Goal: Task Accomplishment & Management: Use online tool/utility

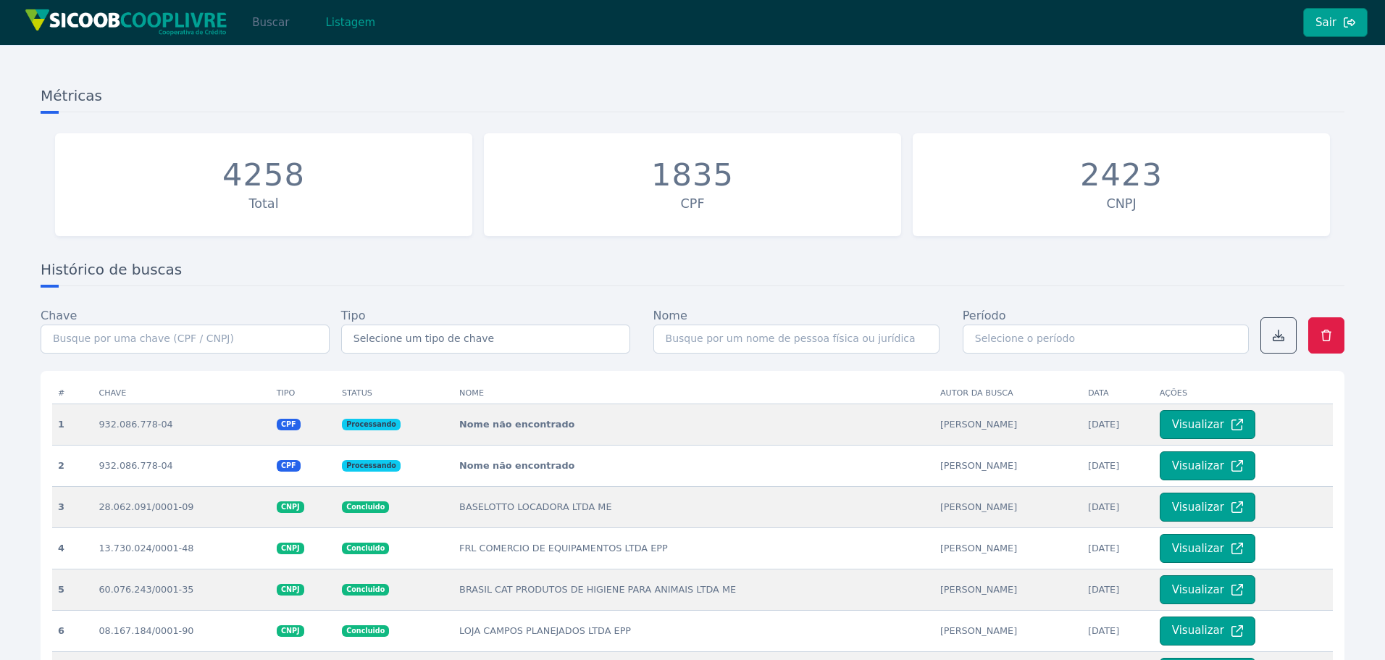
click at [264, 18] on button "Buscar" at bounding box center [271, 22] width 62 height 29
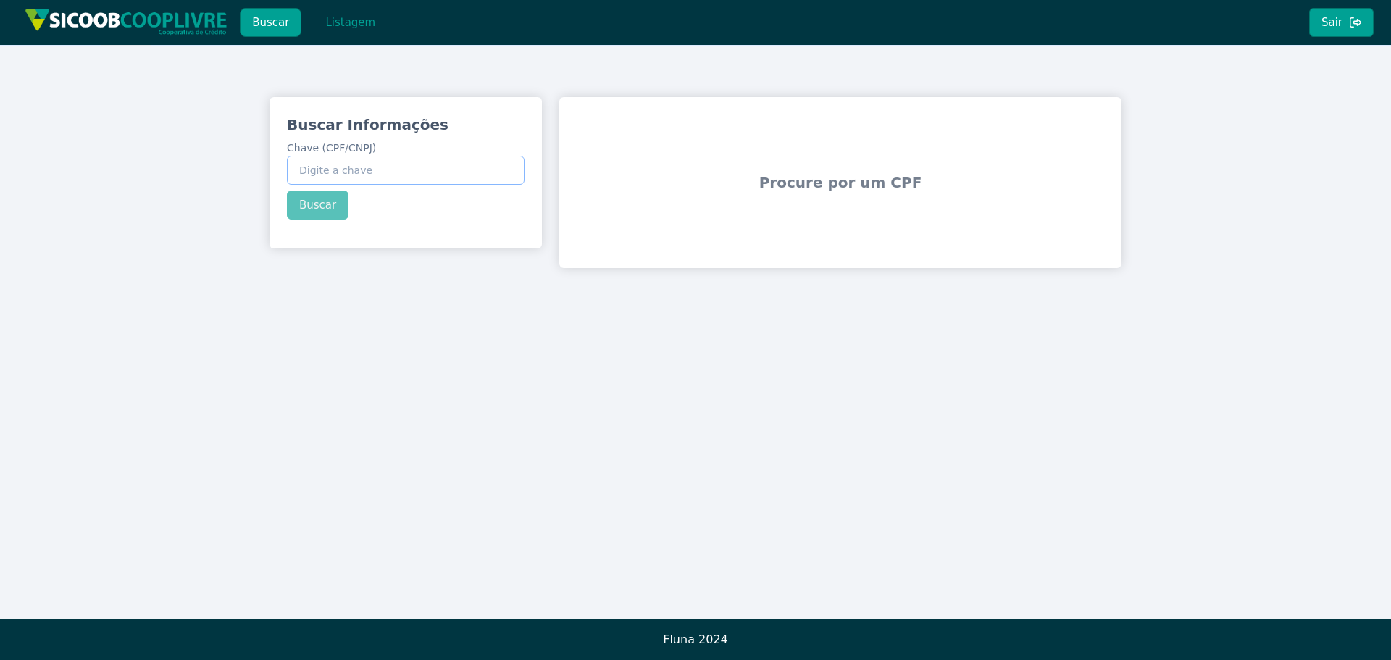
click at [412, 173] on input "Chave (CPF/CNPJ)" at bounding box center [406, 170] width 238 height 29
paste input "932.086.778-04"
type input "932.086.778-04"
click at [317, 204] on button "Buscar" at bounding box center [318, 205] width 62 height 29
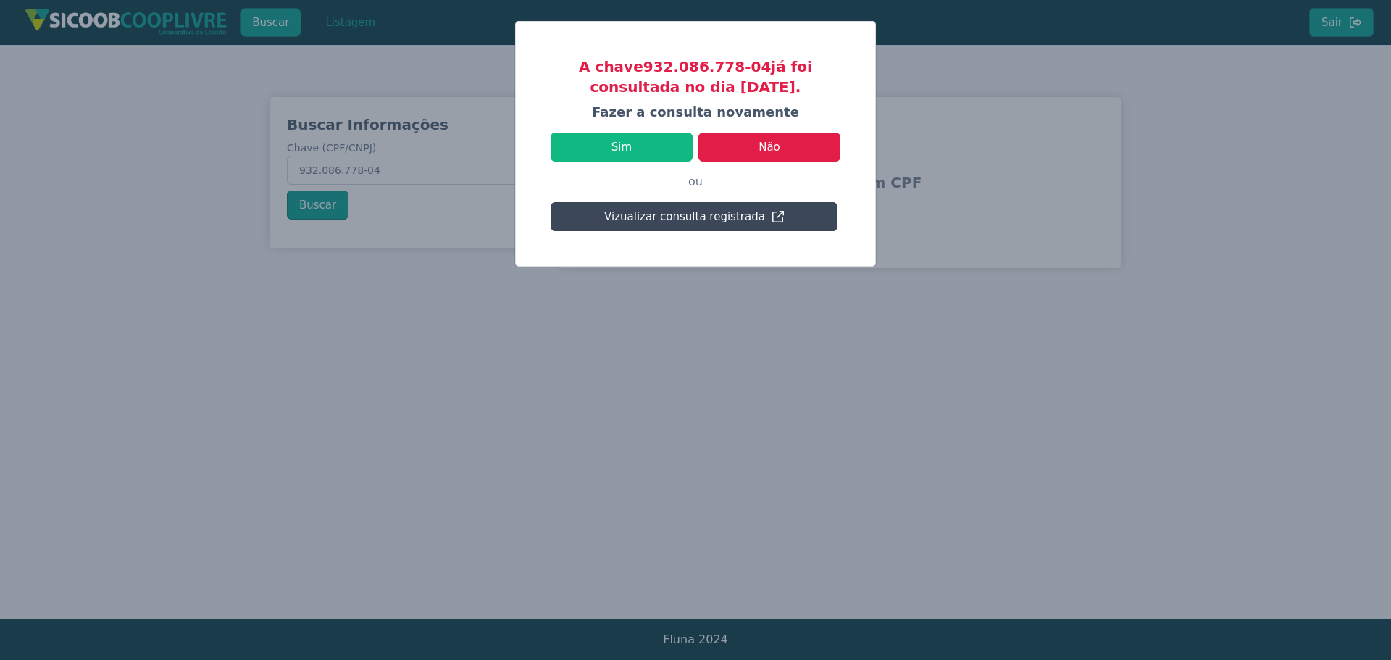
click at [688, 214] on button "Vizualizar consulta registrada" at bounding box center [694, 216] width 287 height 29
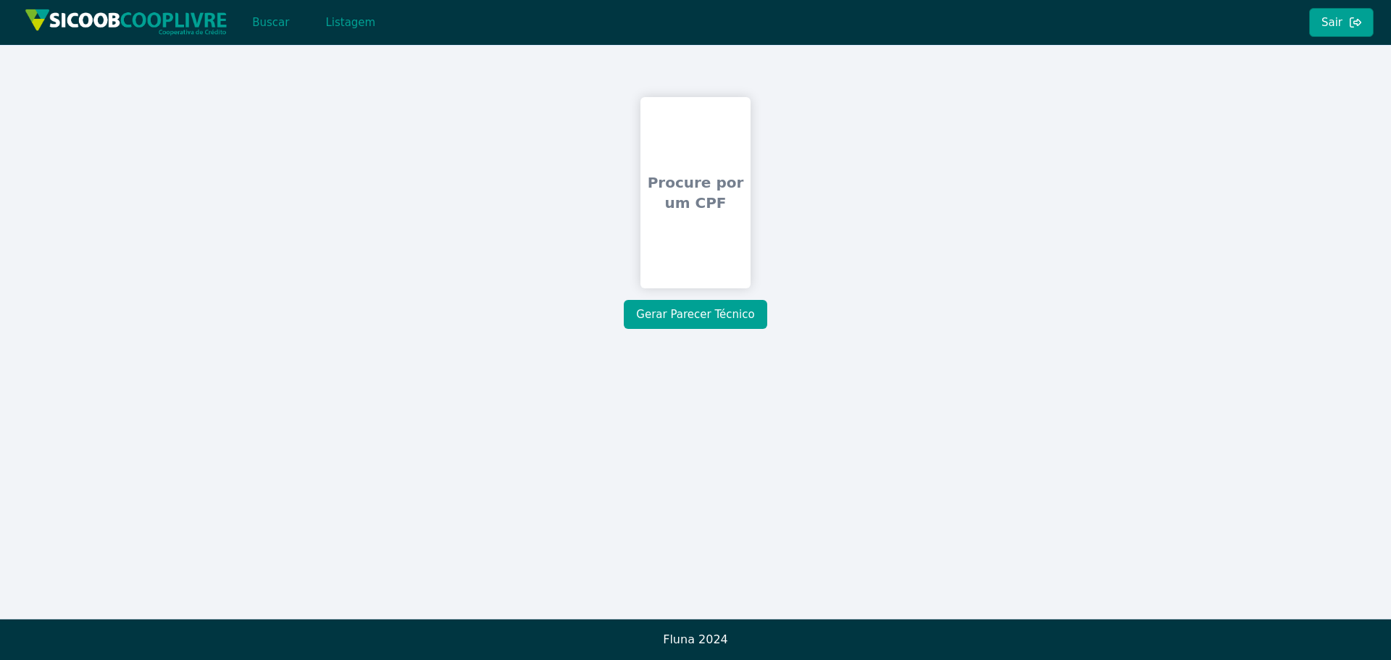
click at [722, 315] on button "Gerar Parecer Técnico" at bounding box center [695, 314] width 143 height 29
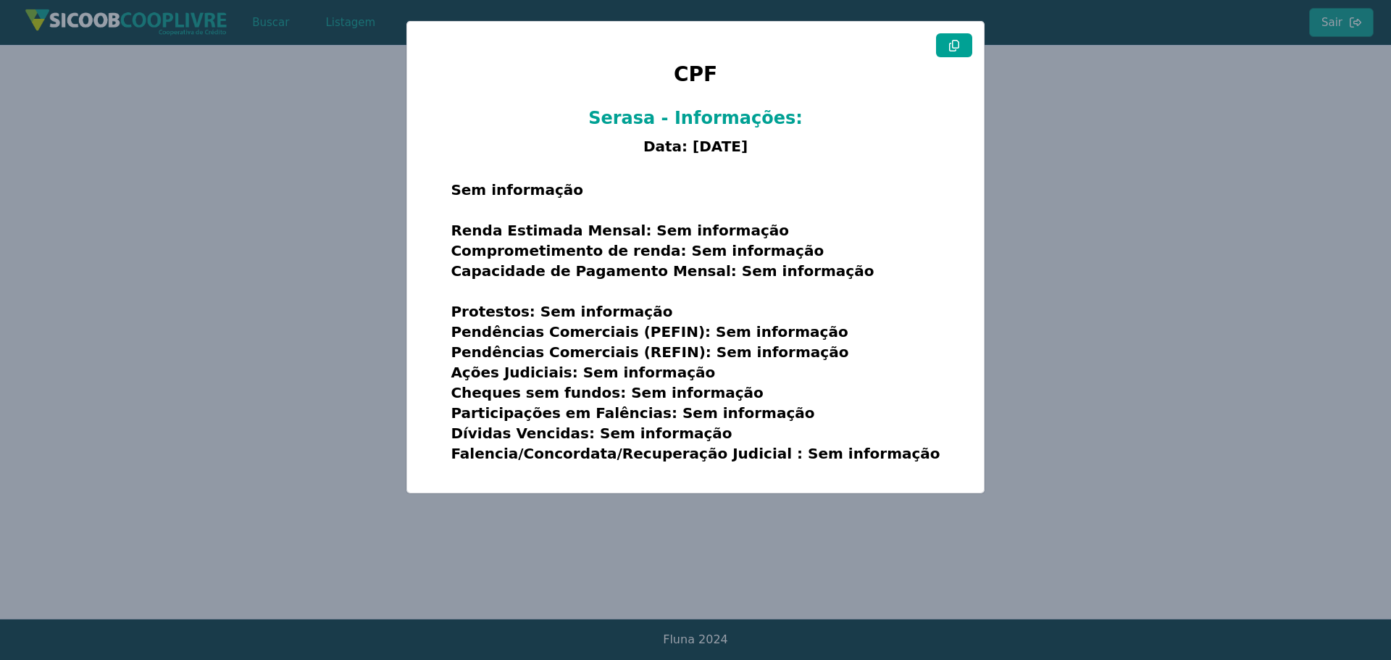
click at [254, 149] on modal-container "CPF Serasa - Informações: Data: 26/09/2025 Sem informação Renda Estimada Mensal…" at bounding box center [695, 330] width 1391 height 660
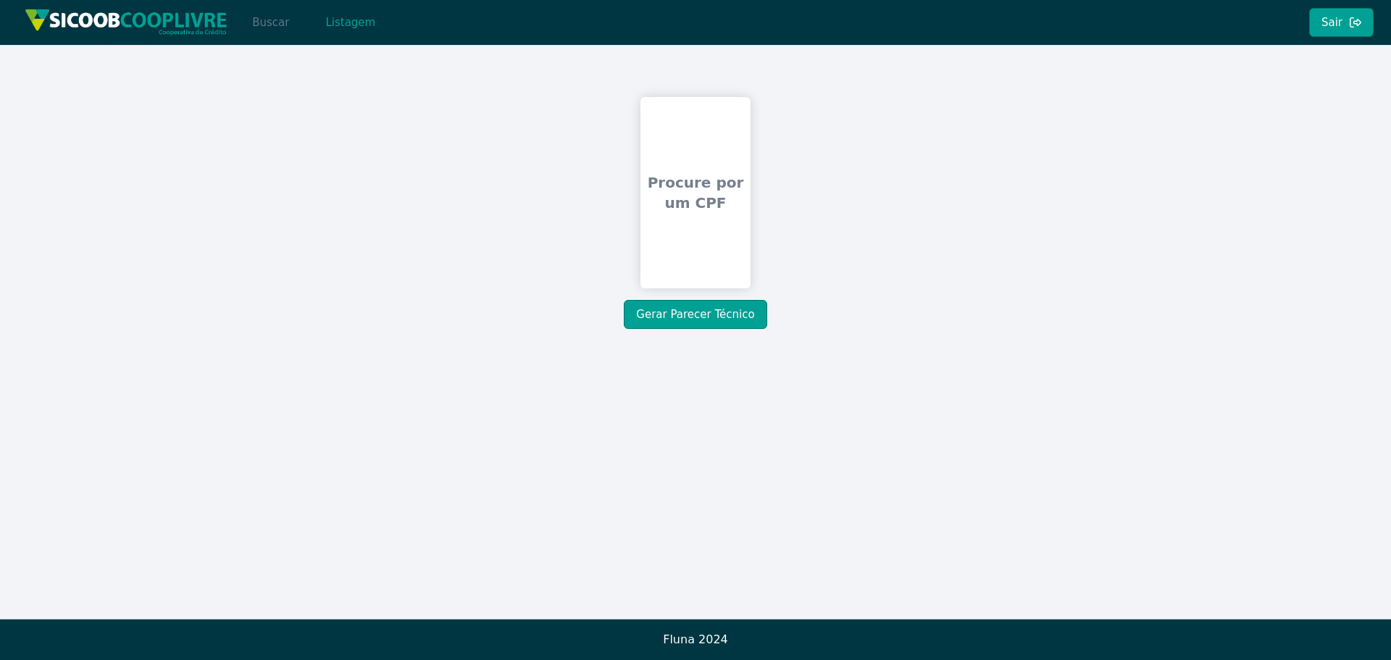
click at [266, 21] on button "Buscar" at bounding box center [271, 22] width 62 height 29
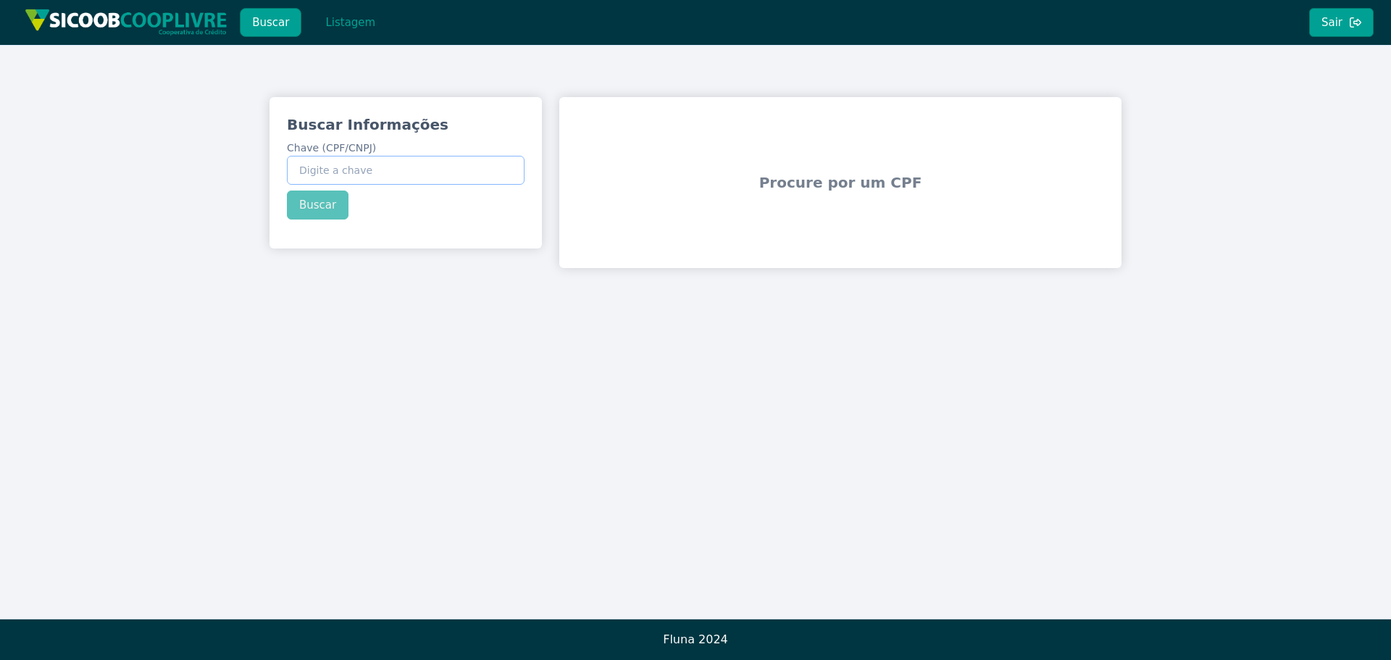
paste input "932.086.778-04"
type input "932.086.778-04"
click at [331, 209] on div "Buscar Informações Chave (CPF/CNPJ) 932.086.778-04 Buscar" at bounding box center [406, 167] width 272 height 140
click at [314, 202] on button "Buscar" at bounding box center [318, 205] width 62 height 29
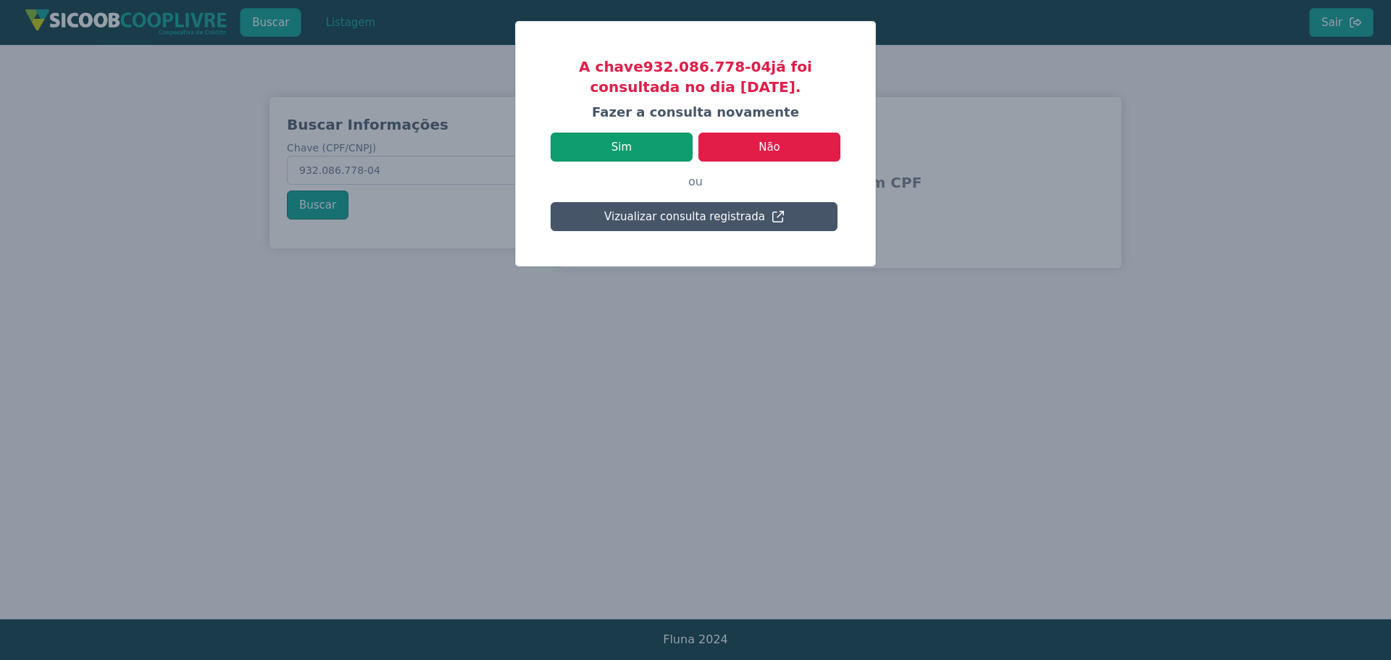
click at [662, 146] on button "Sim" at bounding box center [622, 147] width 142 height 29
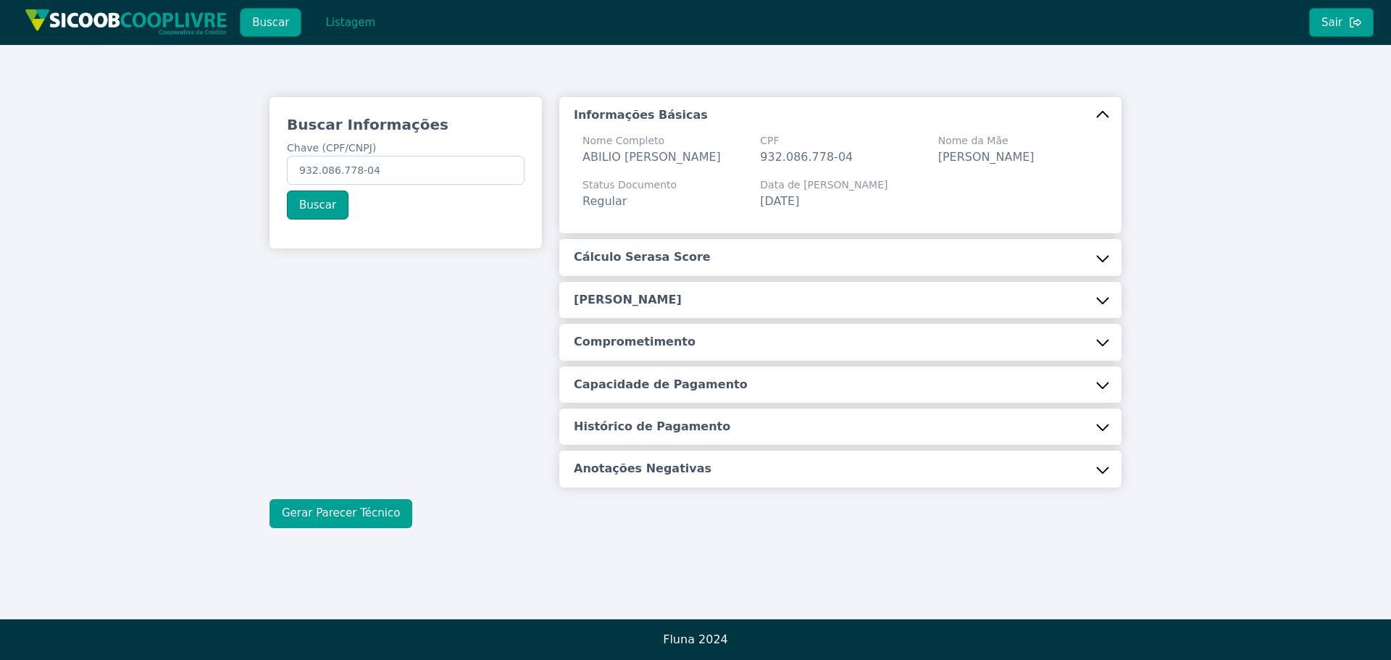
click at [374, 528] on button "Gerar Parecer Técnico" at bounding box center [341, 513] width 143 height 29
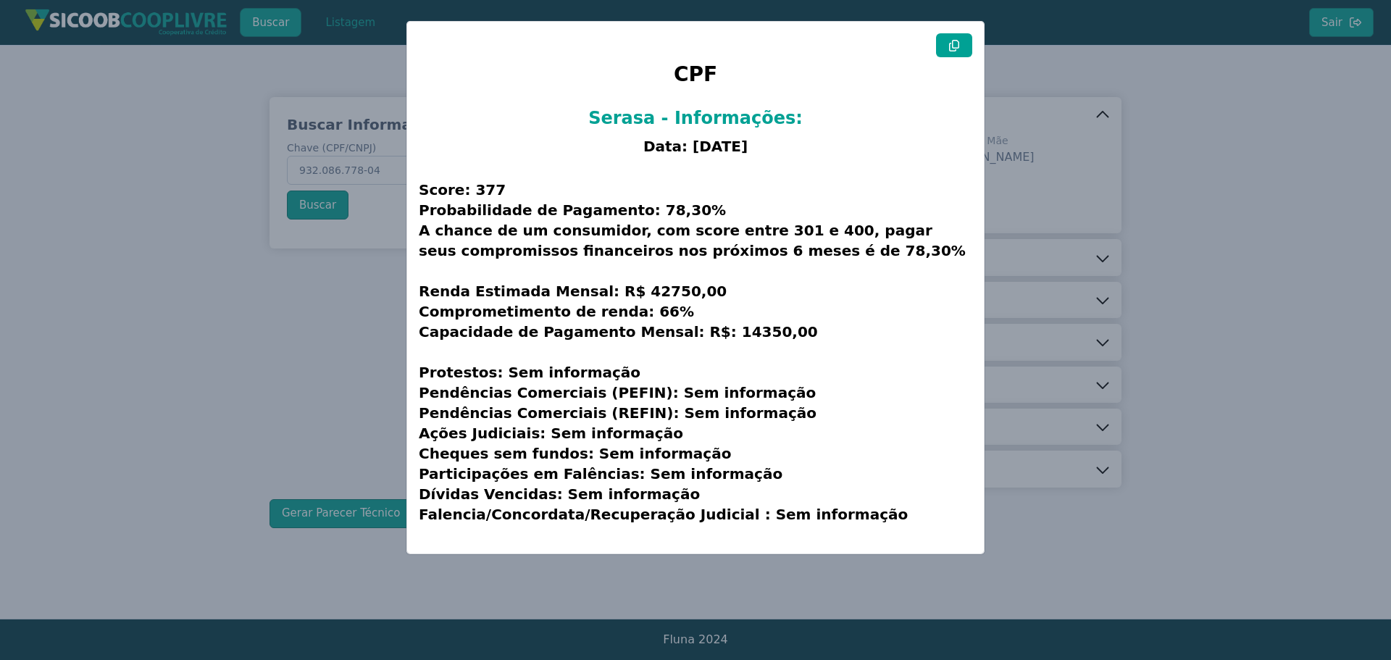
click at [967, 51] on button at bounding box center [954, 45] width 36 height 24
click at [1186, 255] on modal-container "CPF Serasa - Informações: Data: 26/09/2025 Score: 377 Probabilidade de Pagament…" at bounding box center [695, 330] width 1391 height 660
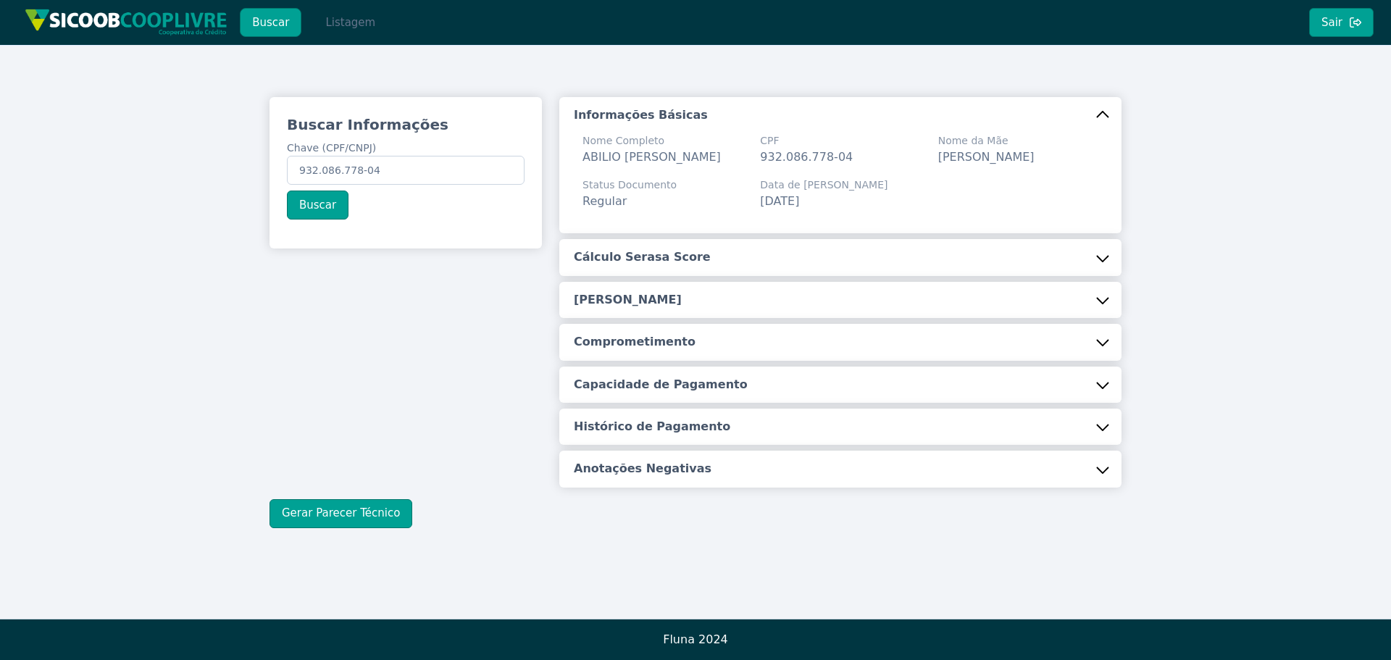
click at [352, 28] on button "Listagem" at bounding box center [350, 22] width 75 height 29
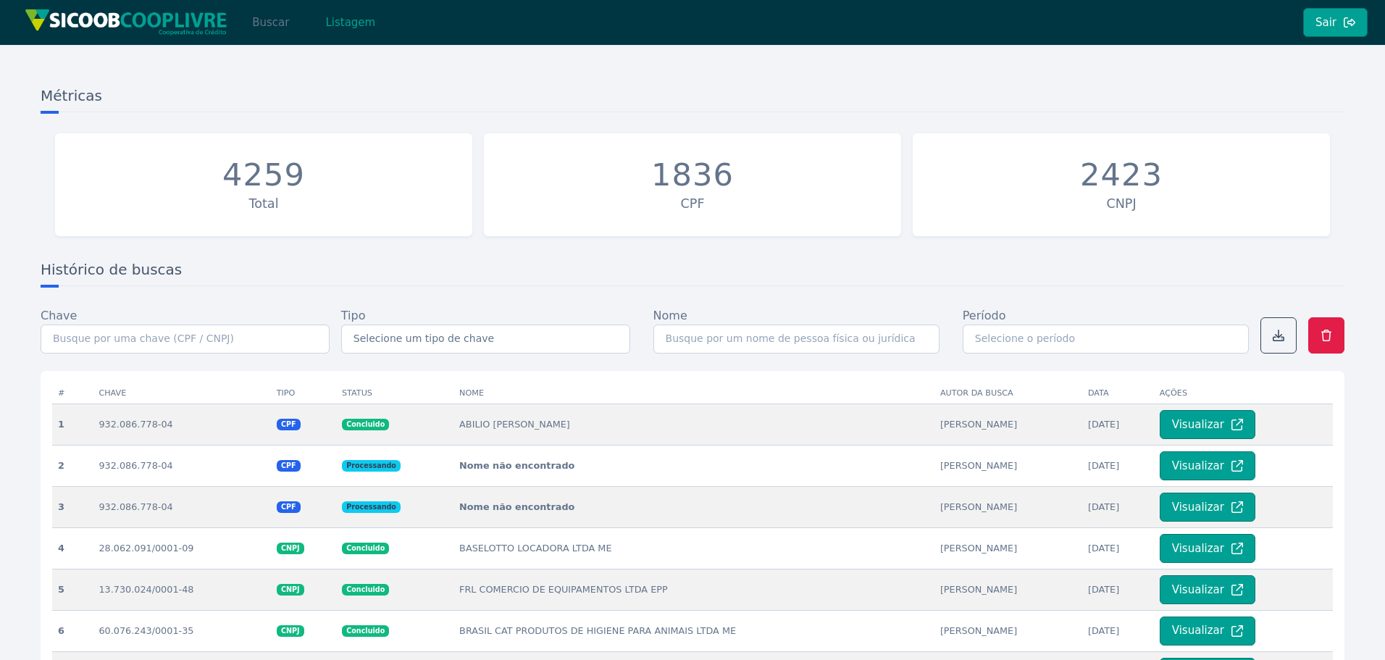
click at [273, 25] on button "Buscar" at bounding box center [271, 22] width 62 height 29
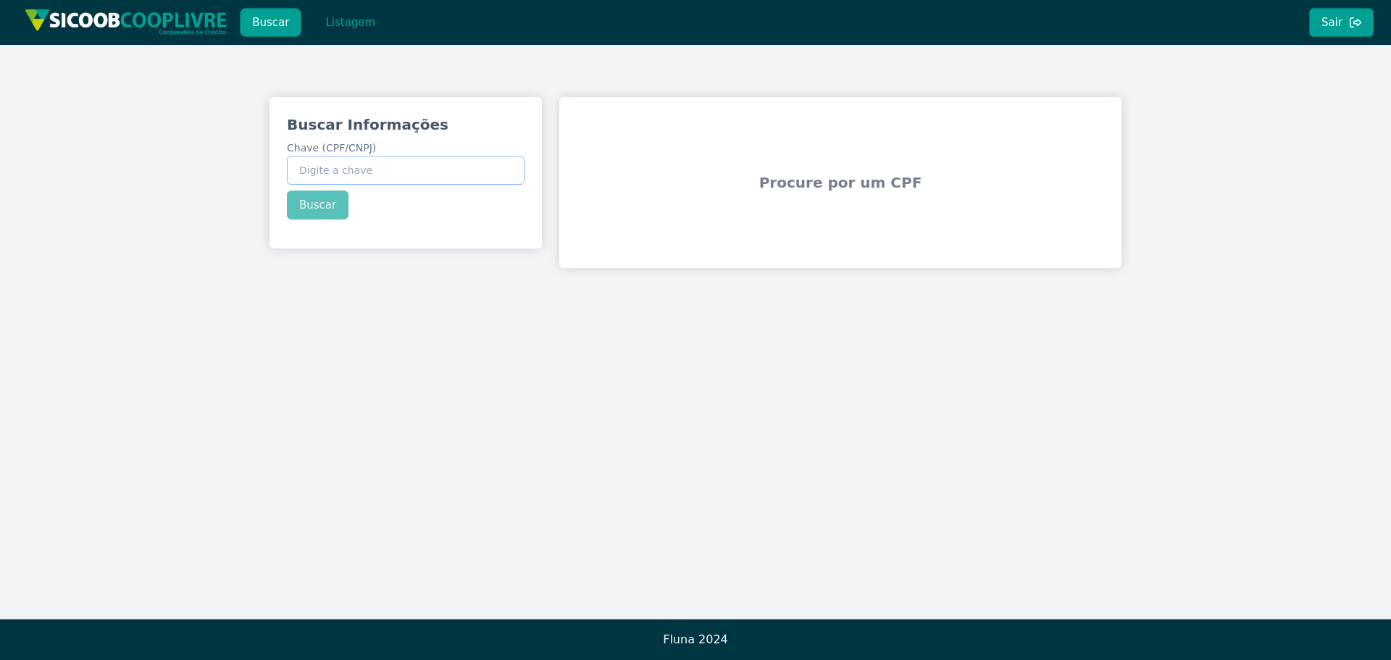
click at [375, 183] on input "Chave (CPF/CNPJ)" at bounding box center [406, 170] width 238 height 29
paste input "08.757.702/0001-26"
type input "08.757.702/0001-26"
click at [305, 207] on div "Buscar Informações Chave (CPF/CNPJ) 08.757.702/0001-26 Buscar" at bounding box center [406, 167] width 272 height 140
click at [317, 205] on button "Buscar" at bounding box center [318, 205] width 62 height 29
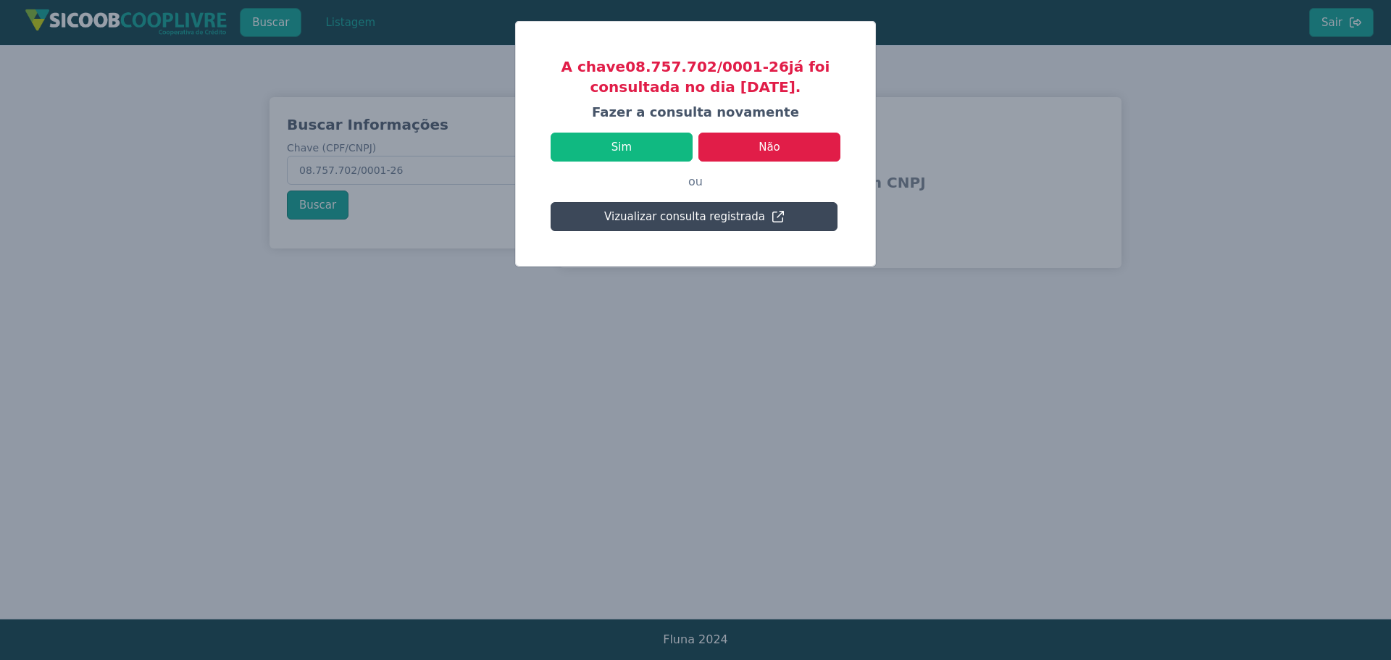
click at [663, 221] on button "Vizualizar consulta registrada" at bounding box center [694, 216] width 287 height 29
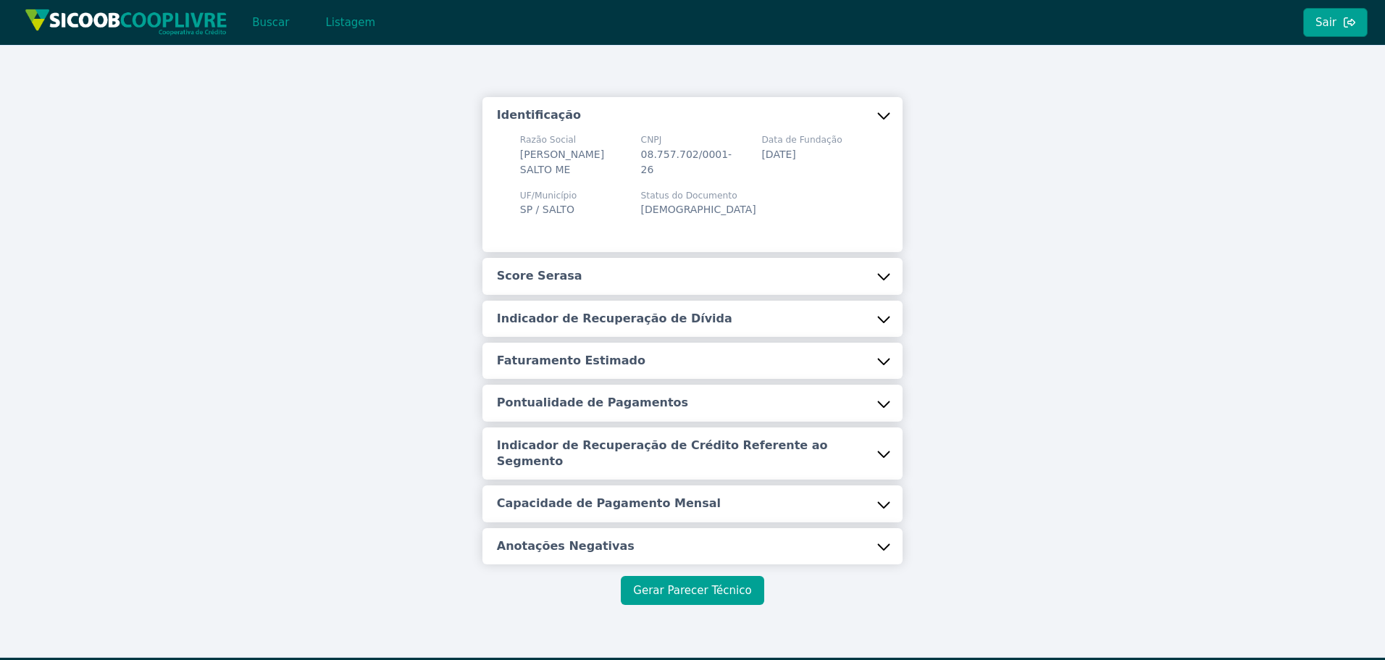
click at [720, 591] on button "Gerar Parecer Técnico" at bounding box center [692, 590] width 143 height 29
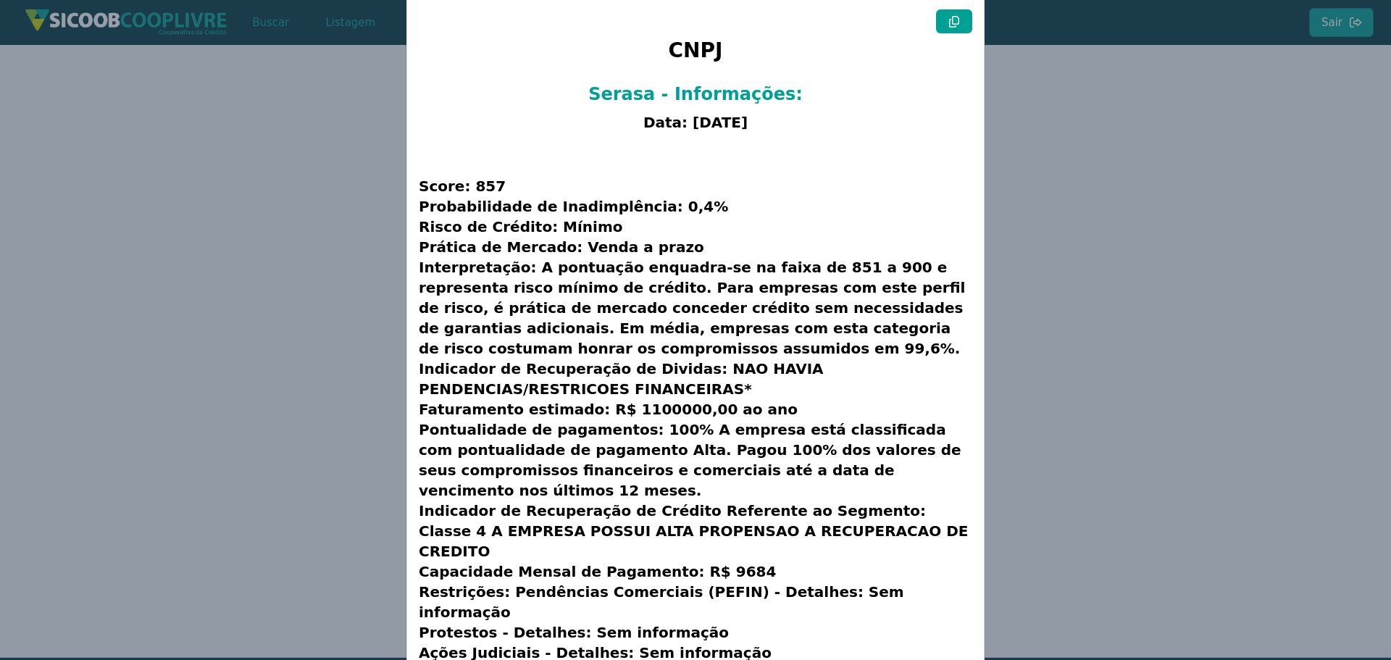
scroll to position [37, 0]
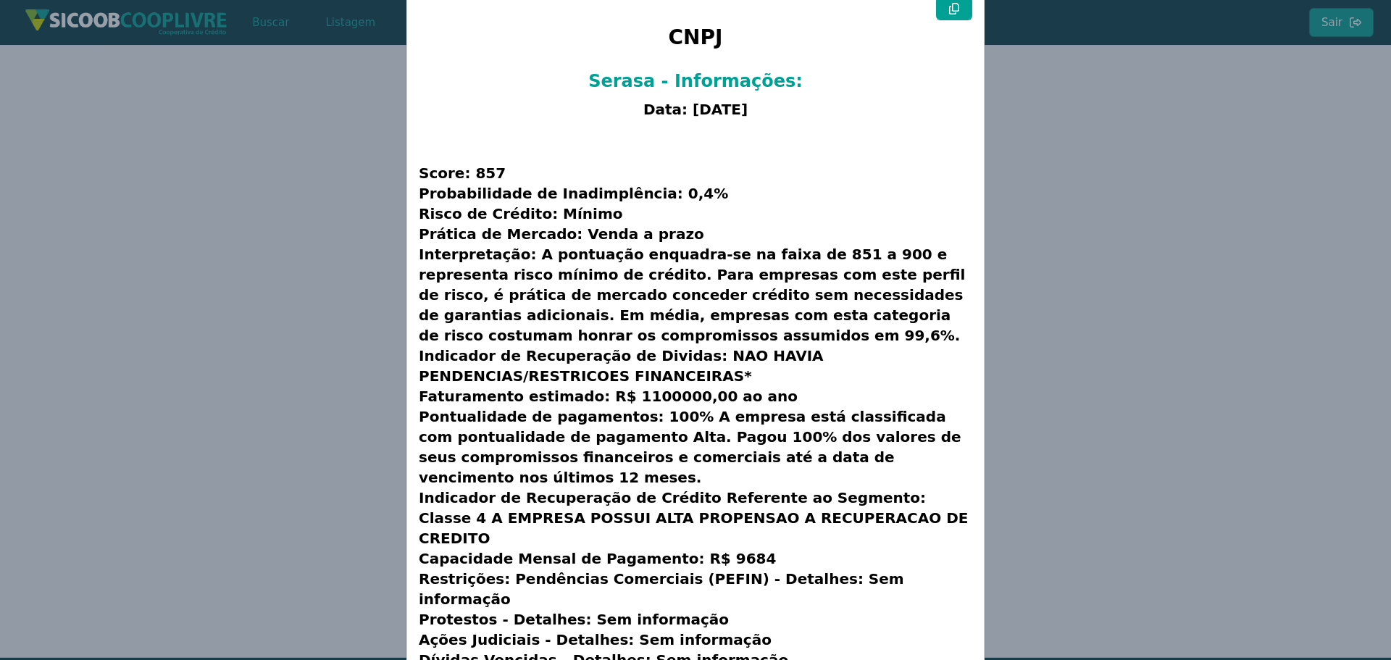
click at [954, 8] on icon at bounding box center [955, 9] width 12 height 12
click at [1063, 188] on modal-container "CNPJ Serasa - Informações: Data: [DATE] Score: 857 Probabilidade de Inadimplênc…" at bounding box center [695, 330] width 1391 height 660
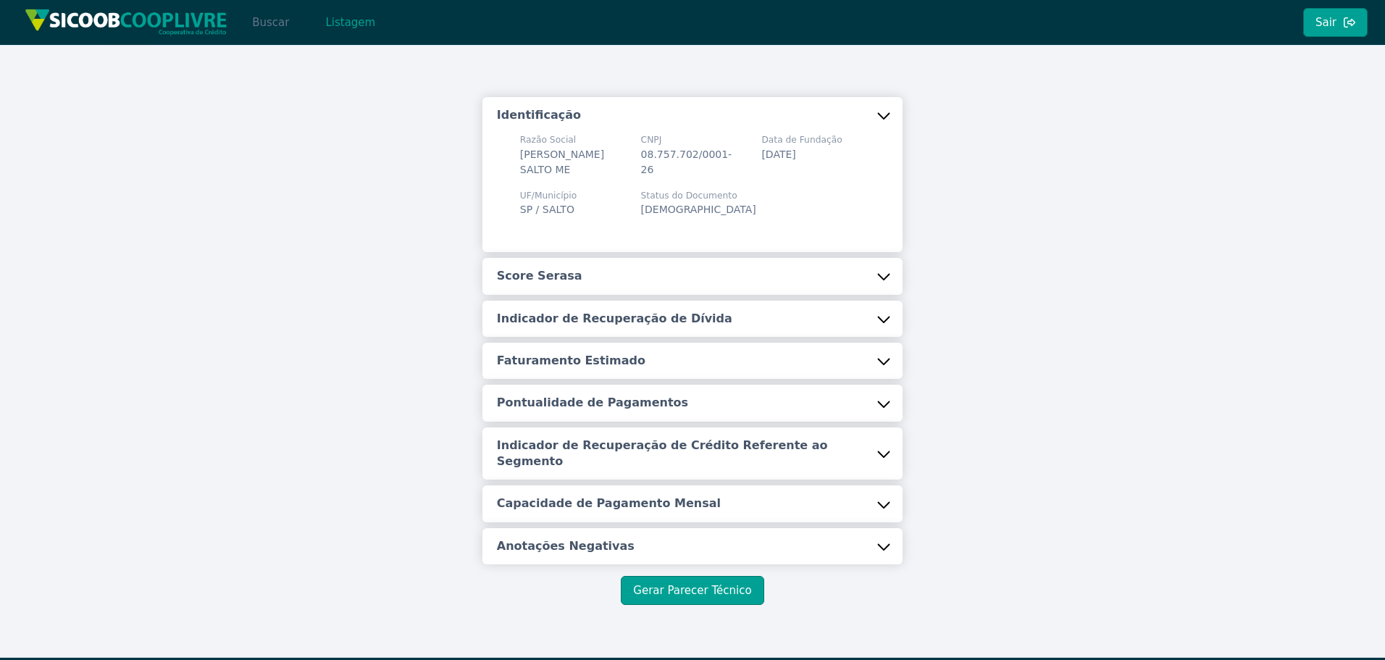
click at [276, 21] on button "Buscar" at bounding box center [271, 22] width 62 height 29
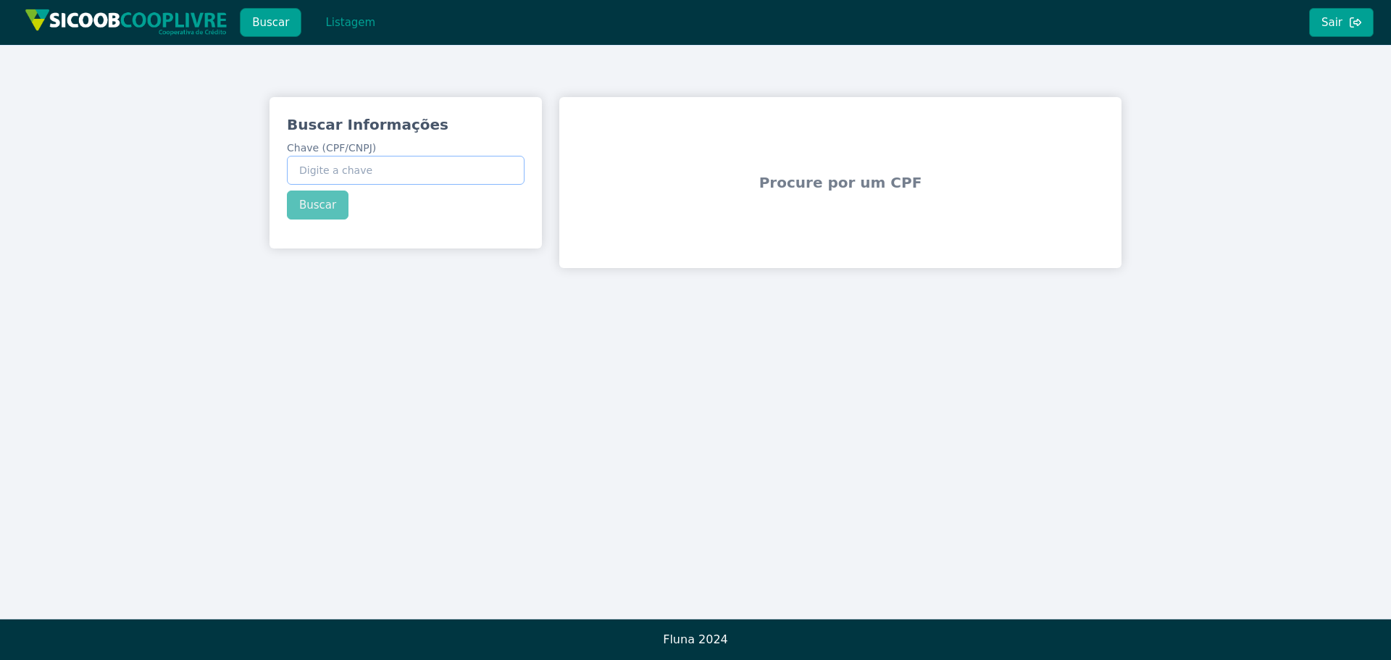
click at [436, 164] on input "Chave (CPF/CNPJ)" at bounding box center [406, 170] width 238 height 29
paste input "85.704.851/9009-96"
click at [320, 205] on div "Buscar Informações Chave (CPF/CNPJ) 85.704.851/9009-96 Buscar" at bounding box center [406, 167] width 272 height 140
click at [396, 169] on input "85.704.851/9009-96" at bounding box center [406, 170] width 238 height 29
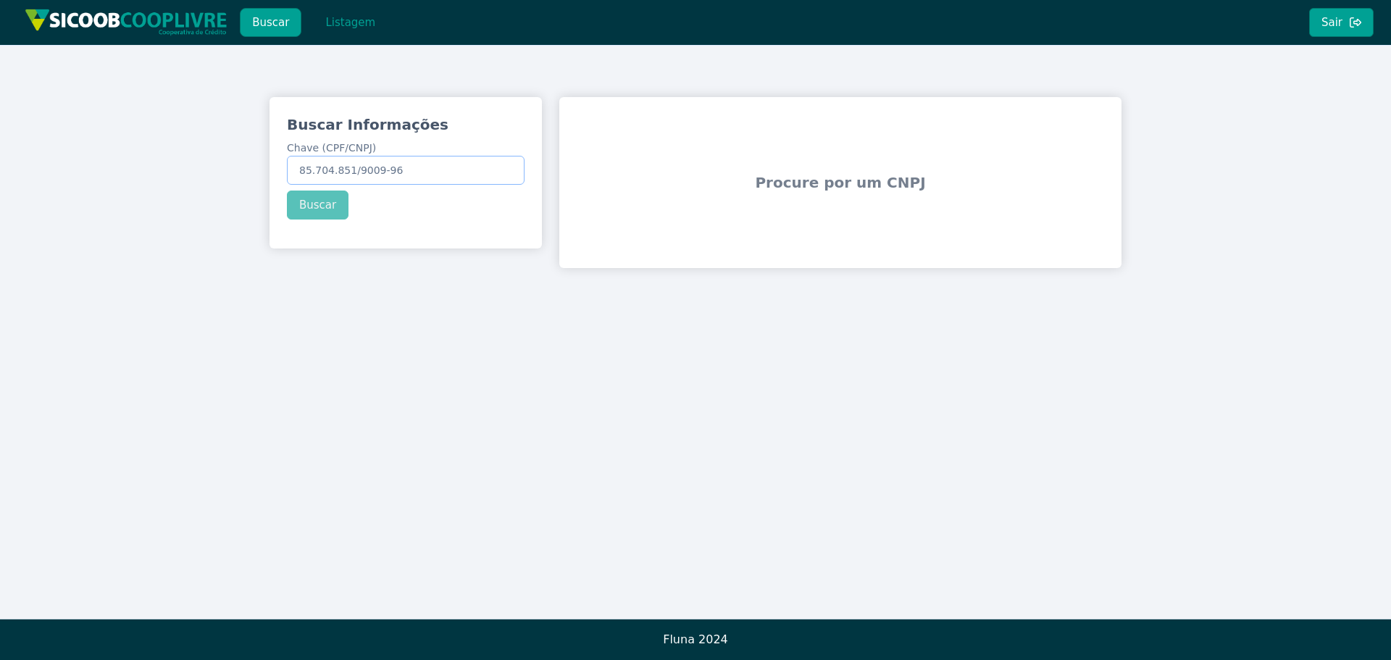
click at [396, 169] on input "85.704.851/9009-96" at bounding box center [406, 170] width 238 height 29
paste input "08.757.702/0001-2"
click at [316, 201] on button "Buscar" at bounding box center [318, 205] width 62 height 29
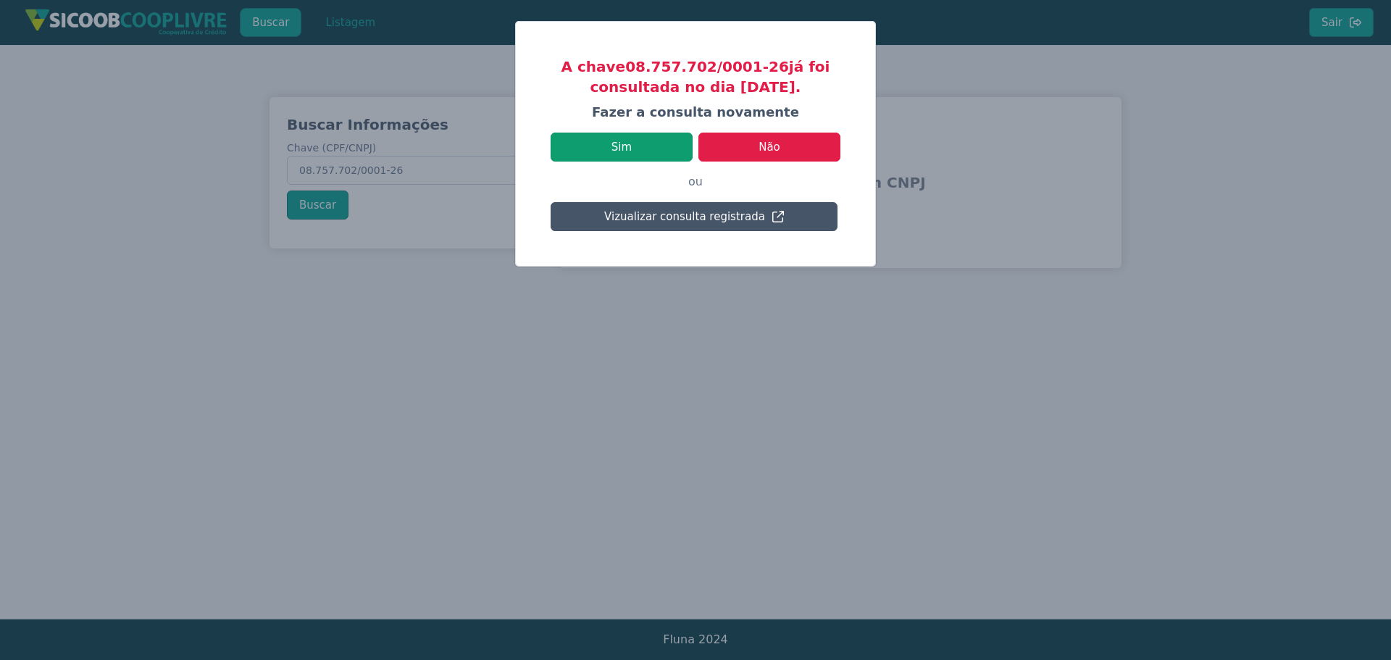
click at [642, 149] on button "Sim" at bounding box center [622, 147] width 142 height 29
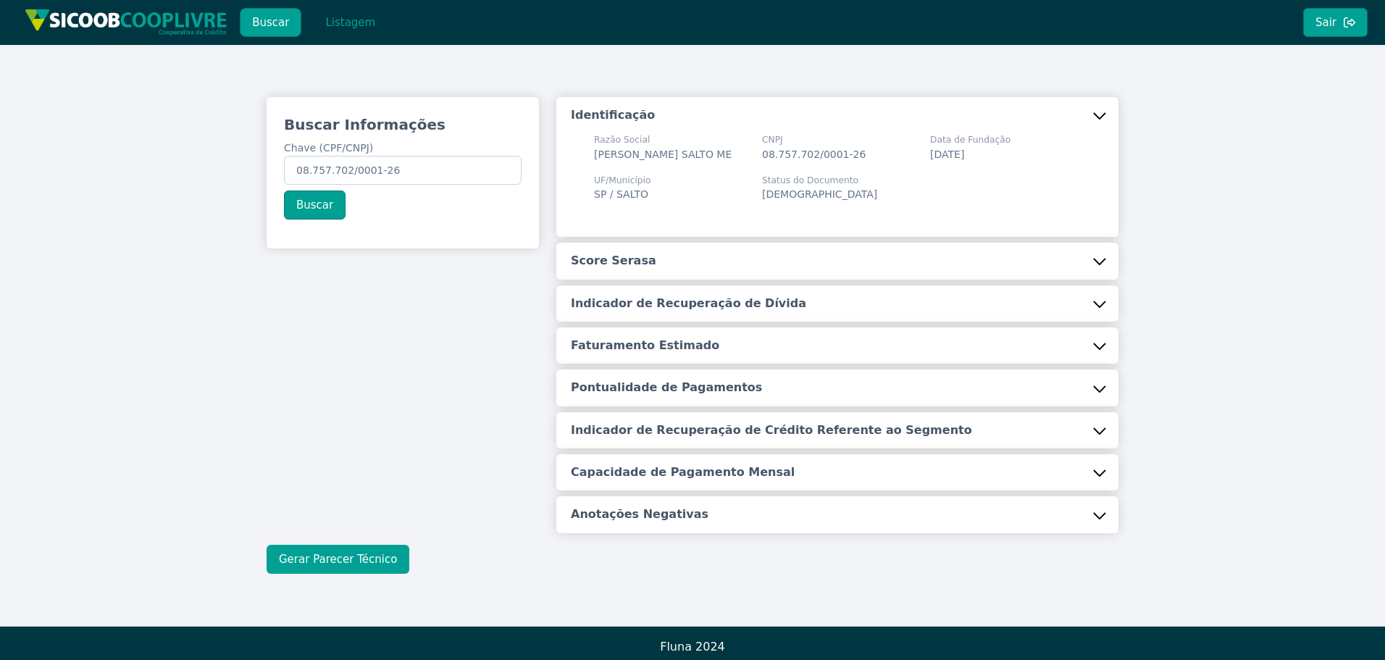
click at [366, 574] on button "Gerar Parecer Técnico" at bounding box center [338, 559] width 143 height 29
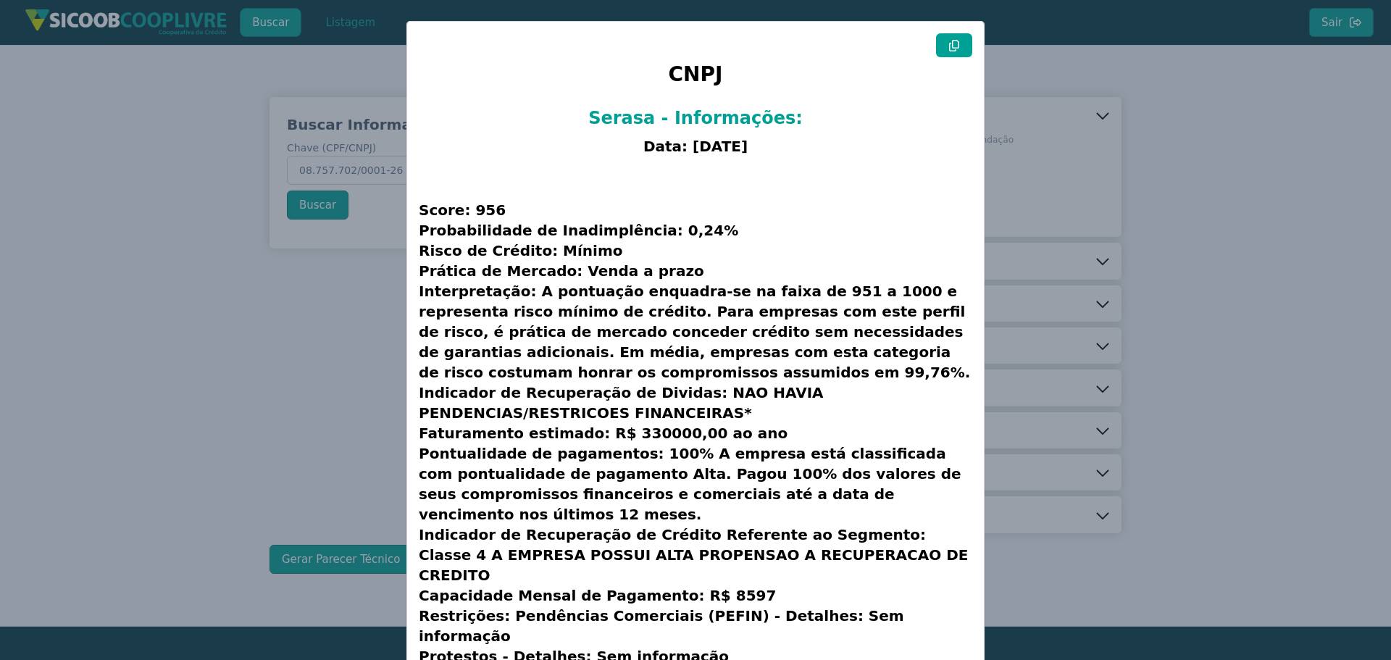
click at [950, 43] on icon at bounding box center [954, 46] width 10 height 12
click at [1062, 95] on modal-container "CNPJ Serasa - Informações: Data: [DATE] Score: 956 Probabilidade de Inadimplênc…" at bounding box center [695, 330] width 1391 height 660
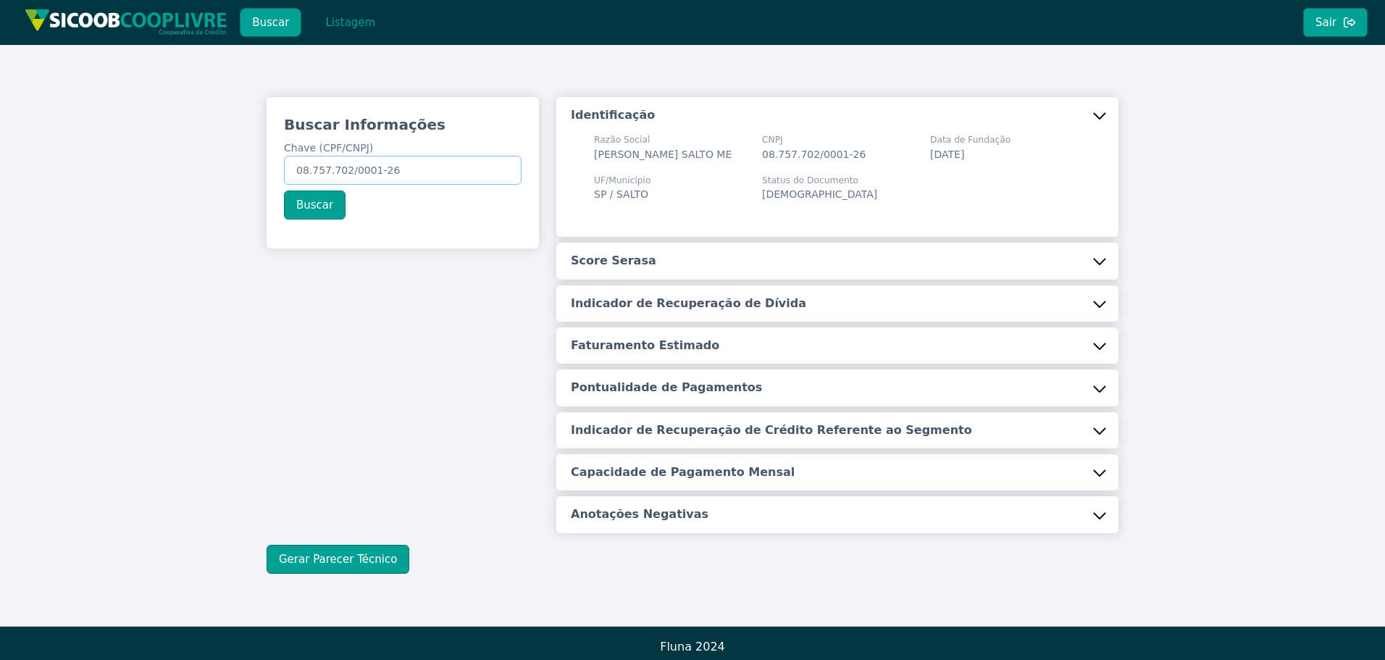
click at [390, 168] on input "08.757.702/0001-26" at bounding box center [403, 170] width 238 height 29
paste input "425.517.668-00"
type input "425.517.668-00"
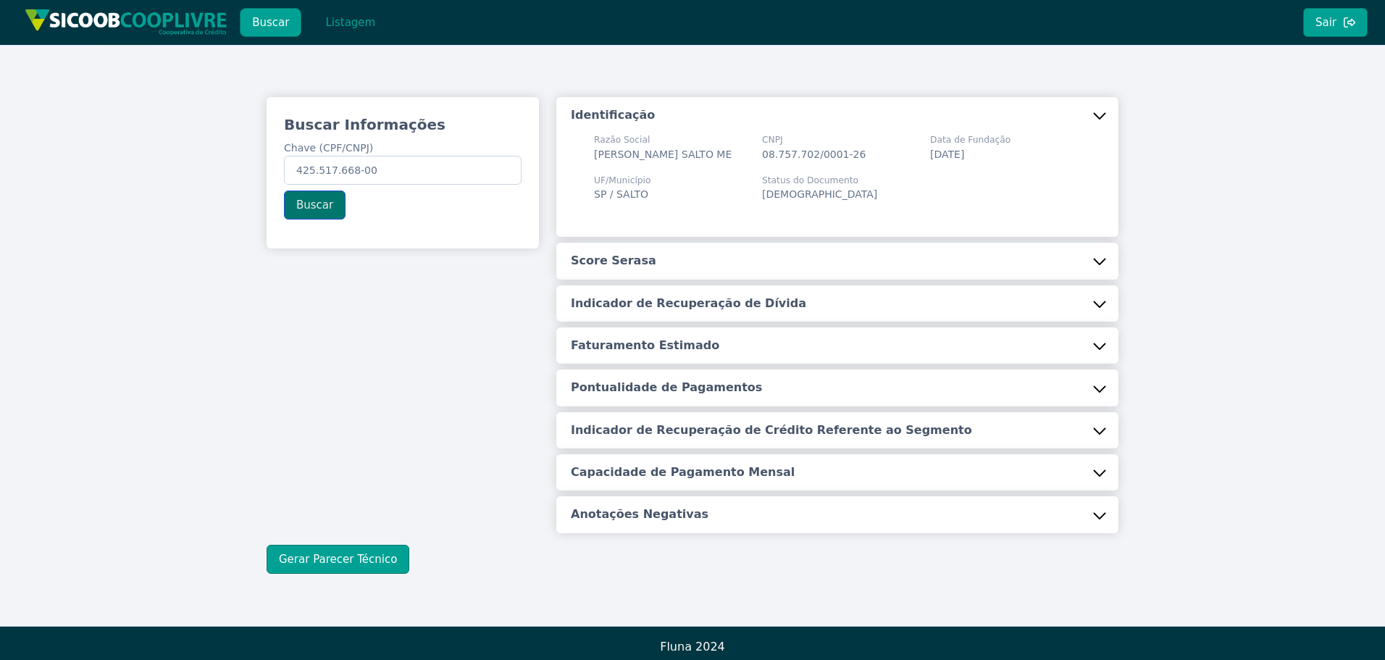
click at [318, 207] on button "Buscar" at bounding box center [315, 205] width 62 height 29
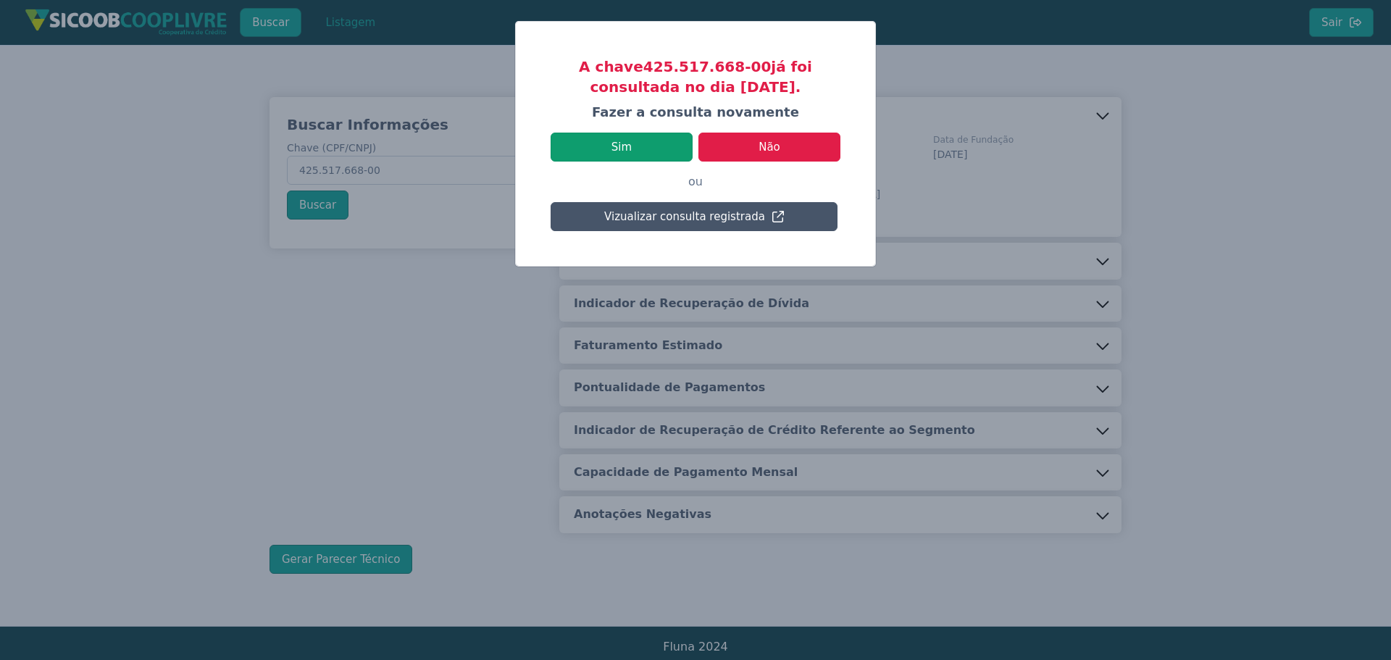
click at [633, 143] on button "Sim" at bounding box center [622, 147] width 142 height 29
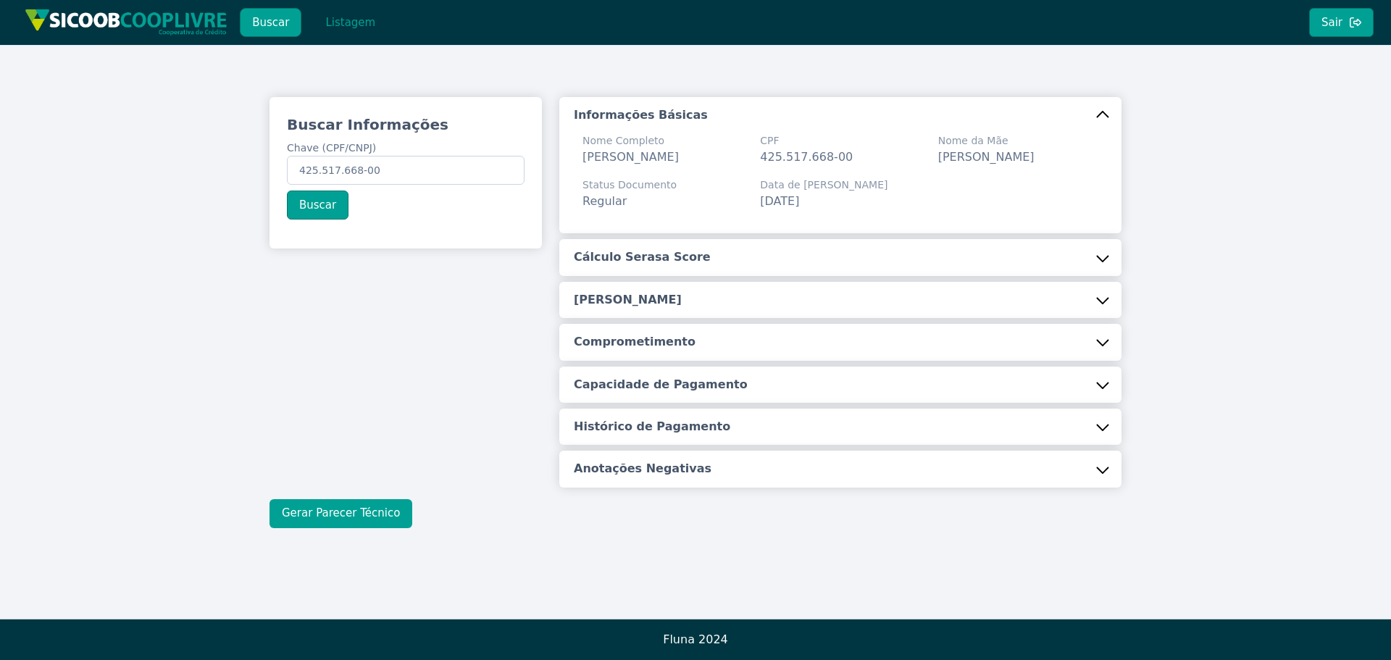
click at [374, 512] on button "Gerar Parecer Técnico" at bounding box center [341, 513] width 143 height 29
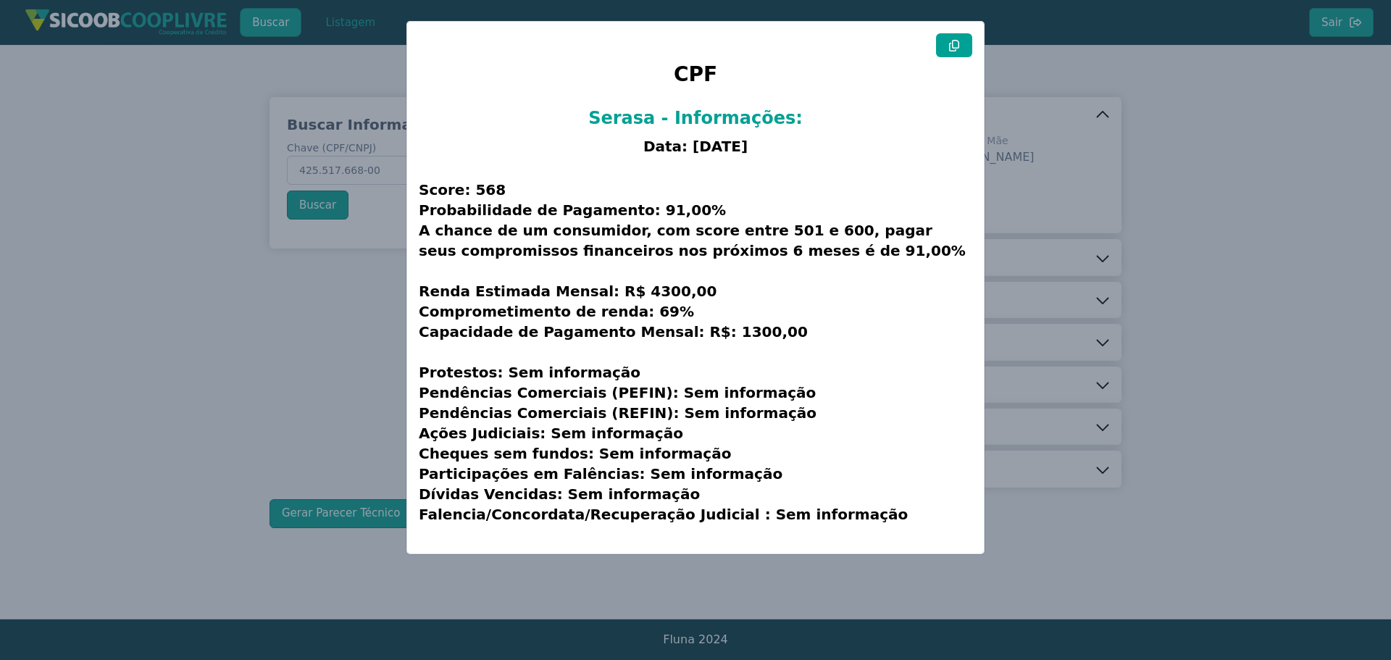
click at [960, 51] on button at bounding box center [954, 45] width 36 height 24
